Goal: Transaction & Acquisition: Purchase product/service

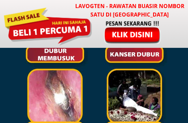
scroll to position [2373, 0]
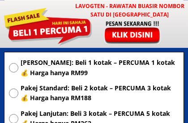
scroll to position [4490, 0]
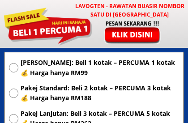
click at [158, 93] on span "Pakej Standard: Beli 2 kotak – PERCUMA 3 kotak 💰 Harga hanya RM188" at bounding box center [100, 93] width 158 height 20
radio input "true"
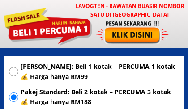
scroll to position [4486, 0]
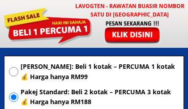
click at [10, 69] on input "radio" at bounding box center [13, 71] width 9 height 9
radio input "true"
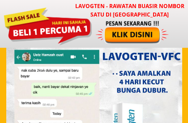
scroll to position [6244, 0]
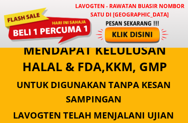
scroll to position [6432, 0]
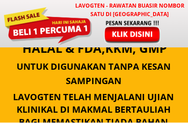
click at [24, 71] on div "Untuk Digunakan Tanpa Kesan Sampingan" at bounding box center [93, 74] width 186 height 29
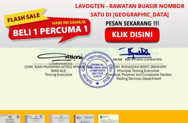
scroll to position [6771, 0]
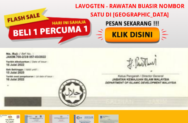
click at [147, 36] on div at bounding box center [133, 32] width 74 height 25
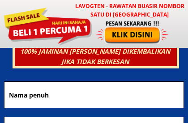
scroll to position [4315, 0]
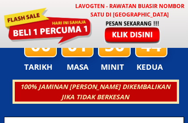
click at [144, 38] on div at bounding box center [133, 32] width 74 height 25
click at [148, 34] on div at bounding box center [133, 32] width 74 height 25
click at [141, 35] on div at bounding box center [133, 32] width 74 height 25
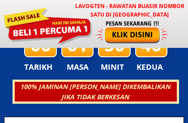
click at [139, 35] on div at bounding box center [133, 32] width 74 height 25
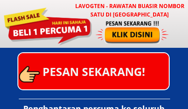
click at [149, 77] on p "PESAN SEKARANG!" at bounding box center [93, 71] width 151 height 36
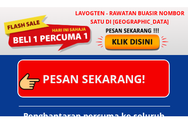
scroll to position [4418, 0]
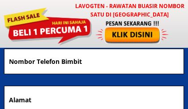
type input "0"
click at [17, 51] on input "tel" at bounding box center [94, 61] width 175 height 25
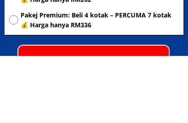
scroll to position [4614, 0]
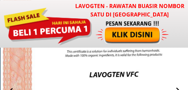
scroll to position [1561, 0]
